Goal: Information Seeking & Learning: Check status

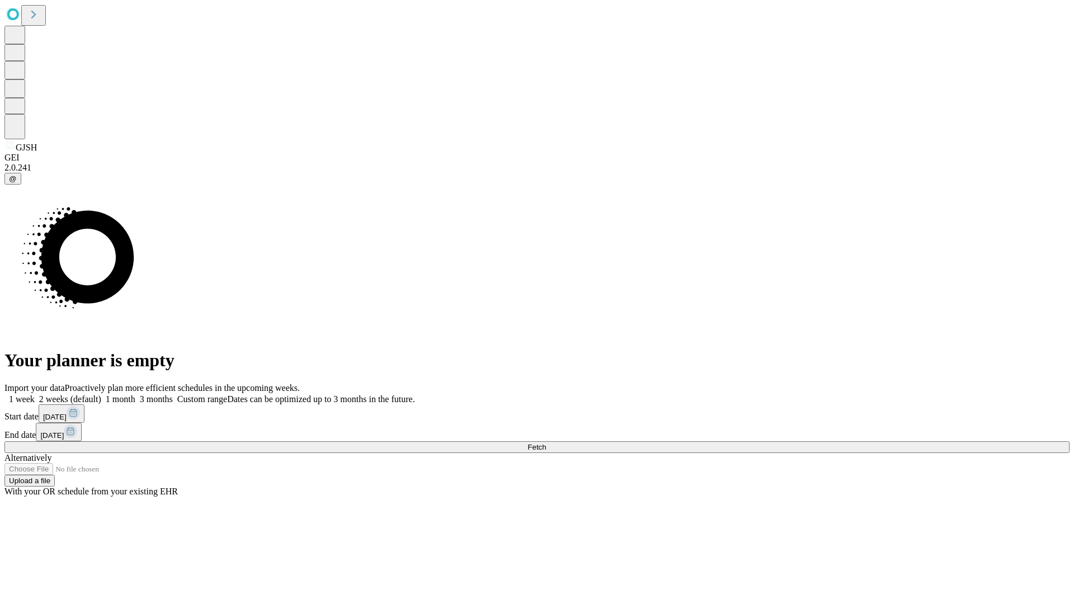
click at [546, 443] on span "Fetch" at bounding box center [537, 447] width 18 height 8
